Goal: Information Seeking & Learning: Find contact information

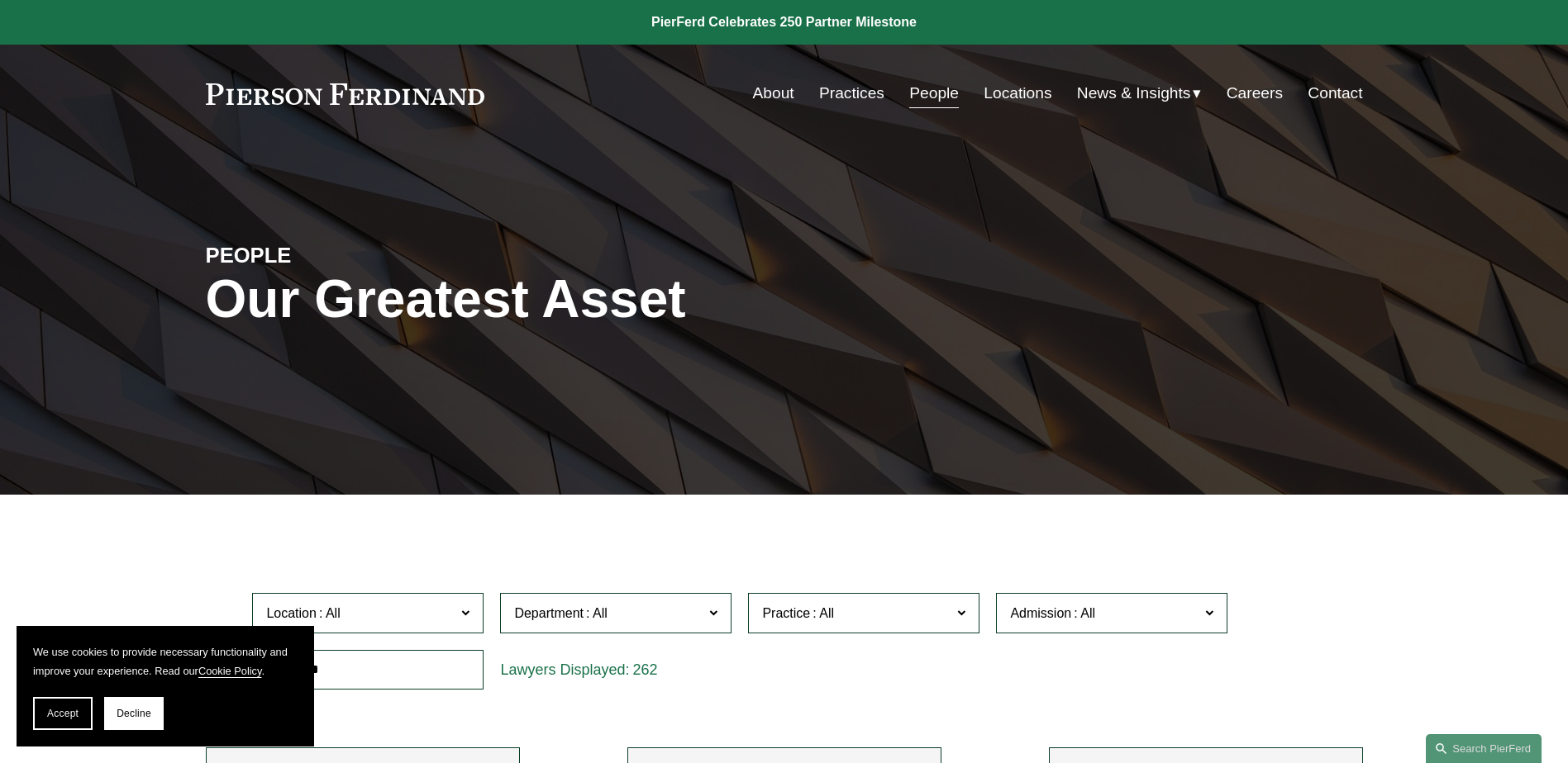
scroll to position [1321, 0]
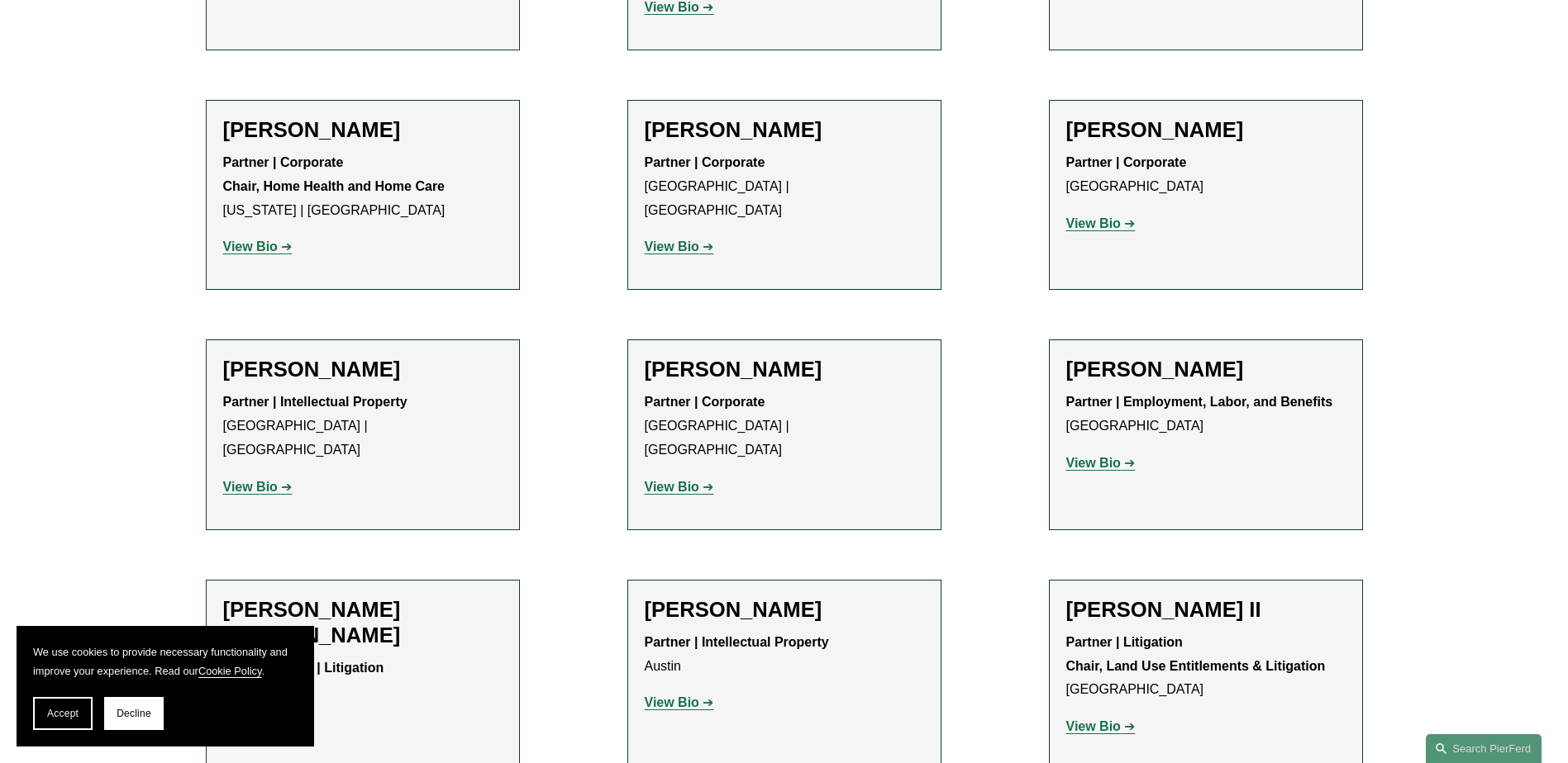
click at [670, 239] on strong "View Bio" at bounding box center [671, 246] width 54 height 14
click at [675, 239] on strong "View Bio" at bounding box center [671, 246] width 54 height 14
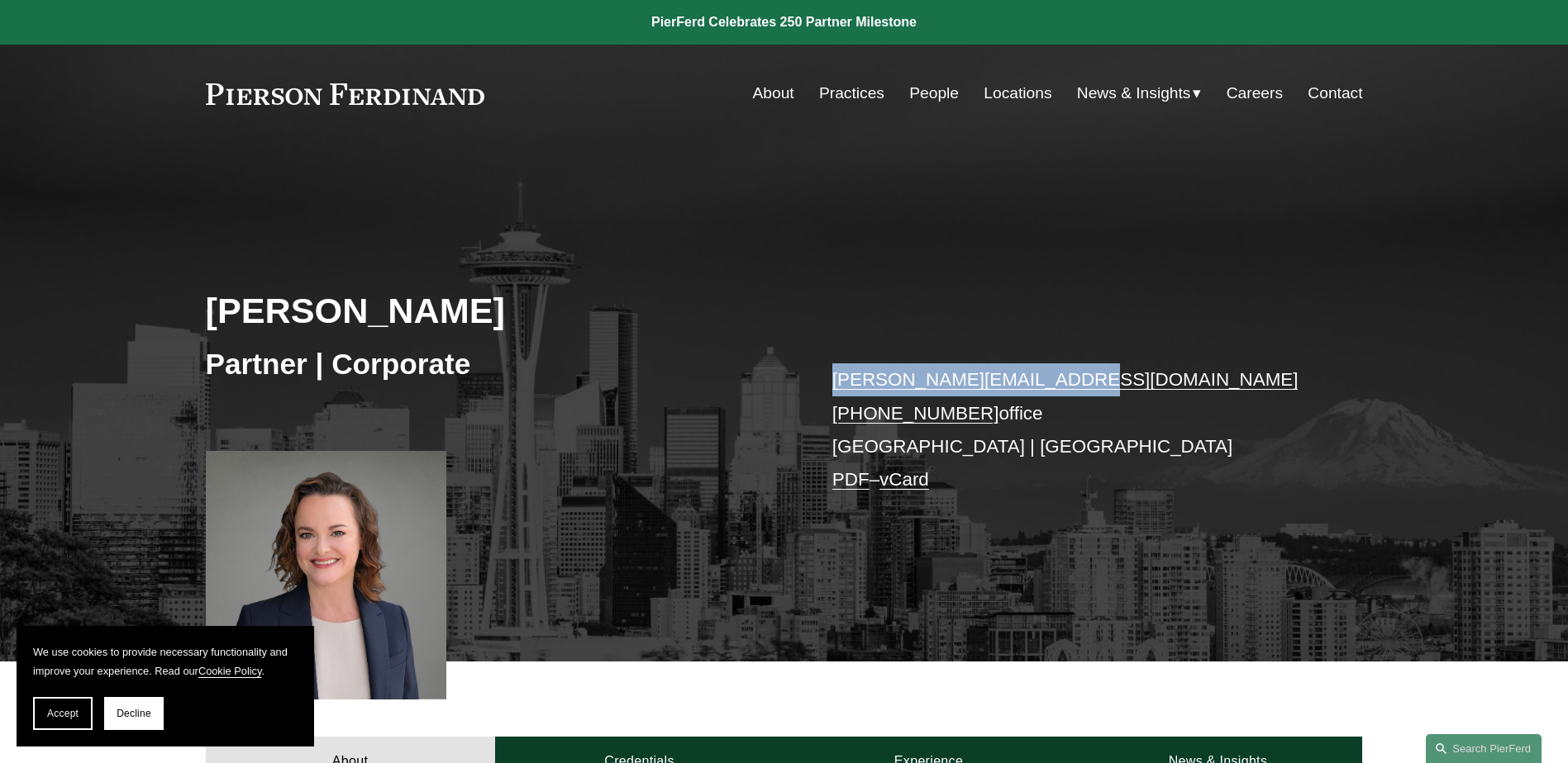
drag, startPoint x: 830, startPoint y: 378, endPoint x: 1053, endPoint y: 373, distance: 223.1
click at [1053, 373] on div "Kristina M. Ash Partner | Corporate kristina.ash@pierferd.com +1.425.216.9630 o…" at bounding box center [784, 426] width 1568 height 473
copy link "[PERSON_NAME][EMAIL_ADDRESS][DOMAIN_NAME]"
drag, startPoint x: 820, startPoint y: 416, endPoint x: 969, endPoint y: 413, distance: 149.0
click at [969, 413] on div "Kristina M. Ash Partner | Corporate kristina.ash@pierferd.com +1.425.216.9630 o…" at bounding box center [784, 426] width 1568 height 473
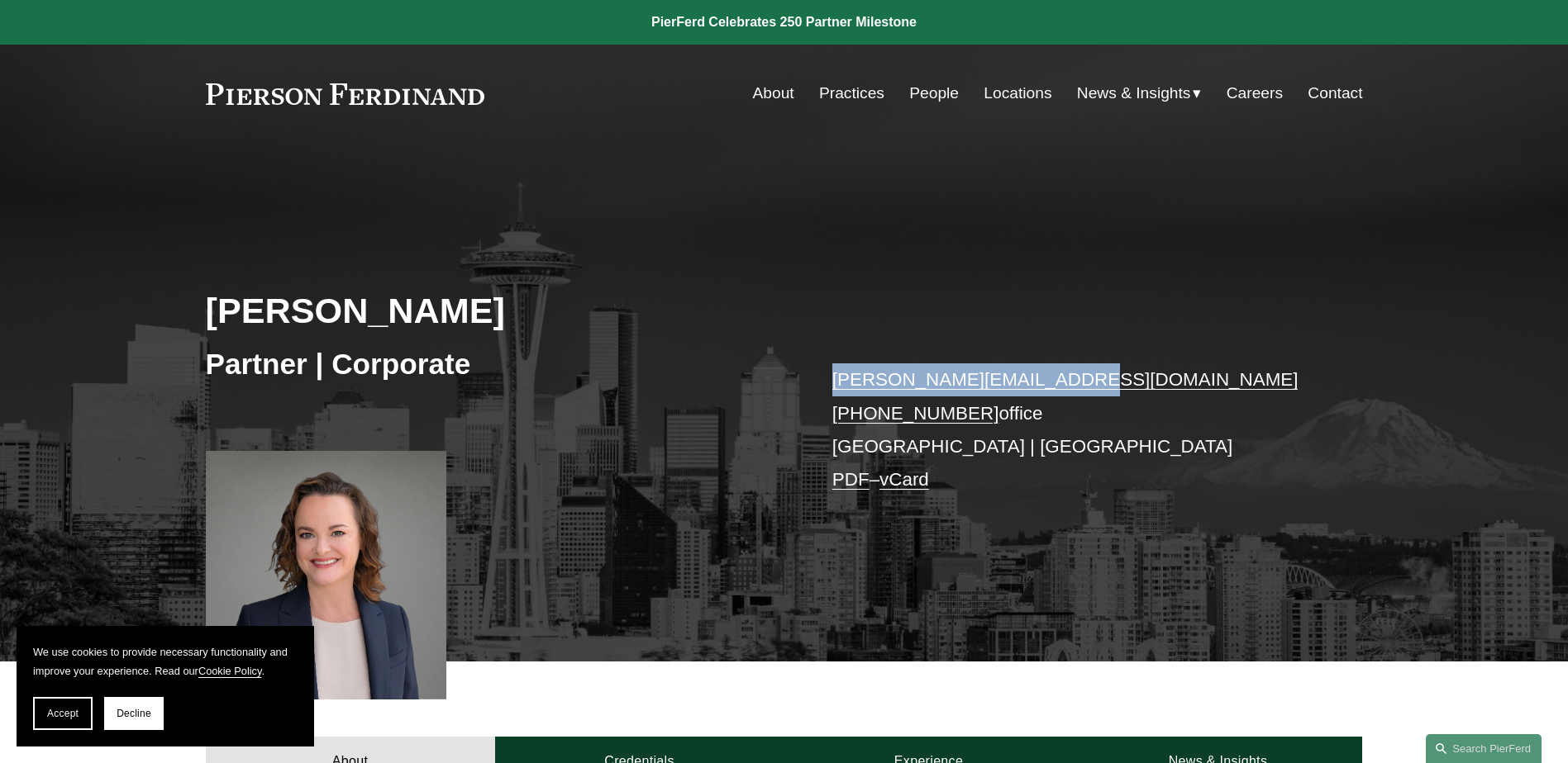
copy link "[PHONE_NUMBER]"
